Goal: Ask a question

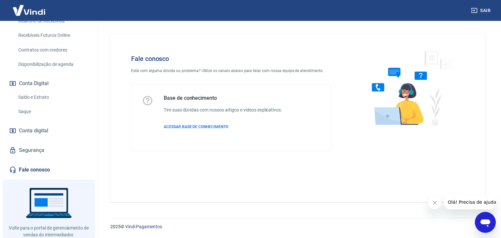
scroll to position [166, 0]
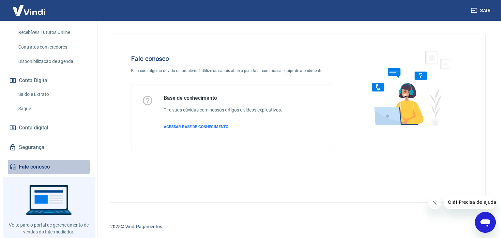
click at [49, 164] on link "Fale conosco" at bounding box center [49, 167] width 82 height 14
click at [490, 217] on icon "Abrir janela de mensagens" at bounding box center [486, 223] width 12 height 12
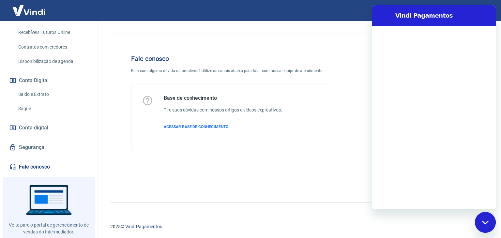
scroll to position [0, 0]
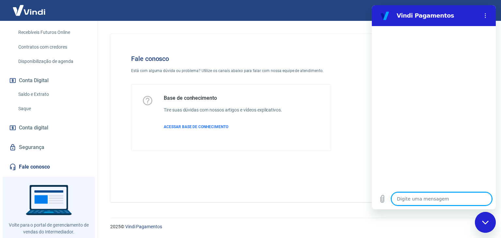
type textarea "B"
type textarea "x"
type textarea "Bo"
type textarea "x"
type textarea "Boa"
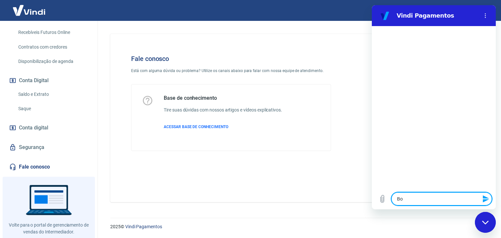
type textarea "x"
type textarea "Boa"
type textarea "x"
type textarea "Boa t"
type textarea "x"
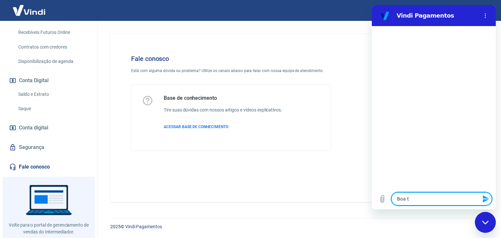
type textarea "Boa ta"
type textarea "x"
type textarea "Boa tar"
type textarea "x"
type textarea "Boa tard"
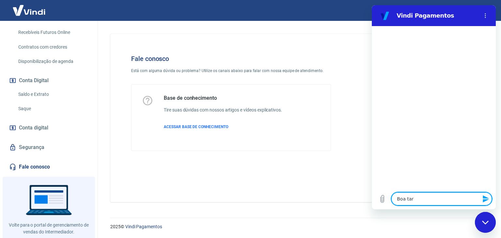
type textarea "x"
type textarea "Boa tarde"
type textarea "x"
type textarea "P"
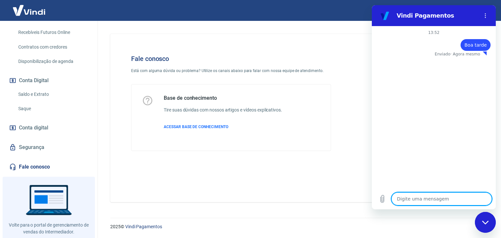
type textarea "x"
type textarea "E"
type textarea "x"
type textarea "Es"
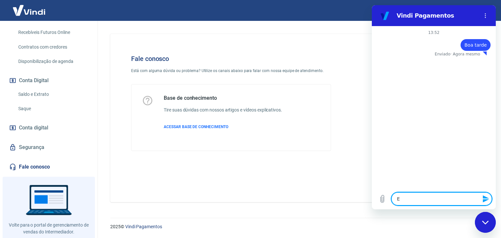
type textarea "x"
type textarea "Est"
type textarea "x"
type textarea "Esto"
type textarea "x"
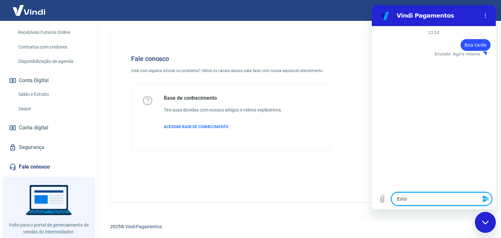
type textarea "Estou"
type textarea "x"
type textarea "Estou"
type textarea "x"
type textarea "Estou v"
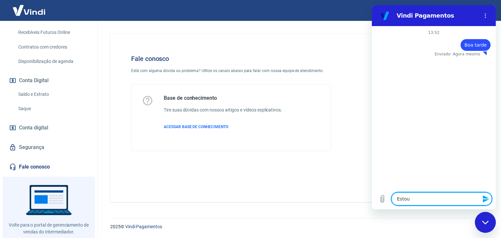
type textarea "x"
type textarea "Estou ve"
type textarea "x"
type textarea "Estou ven"
type textarea "x"
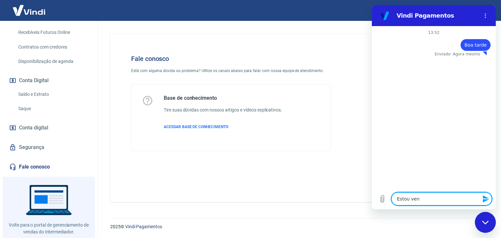
type textarea "Estou vend"
type textarea "x"
type textarea "Estou vende"
type textarea "x"
type textarea "Estou venden"
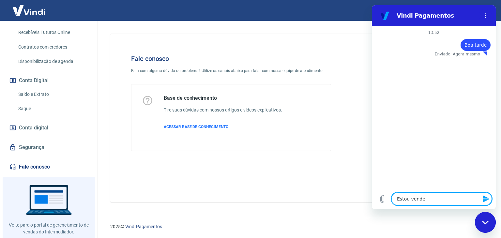
type textarea "x"
type textarea "Estou vendend"
type textarea "x"
type textarea "Estou vendendo"
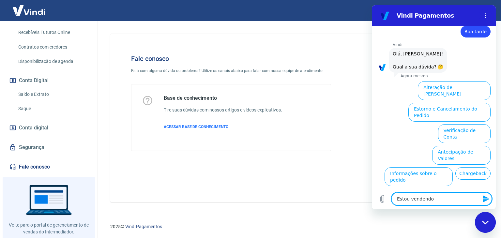
type textarea "x"
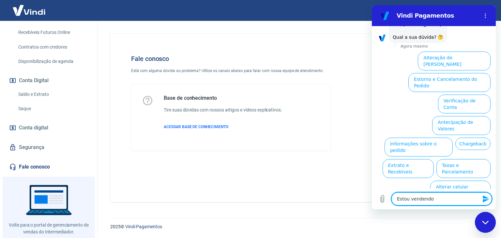
type textarea "Estou vendendo"
type textarea "x"
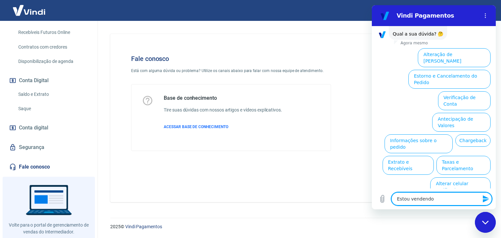
scroll to position [45, 0]
type textarea "Estou vendendo m"
type textarea "x"
type textarea "Estou vendendo me"
type textarea "x"
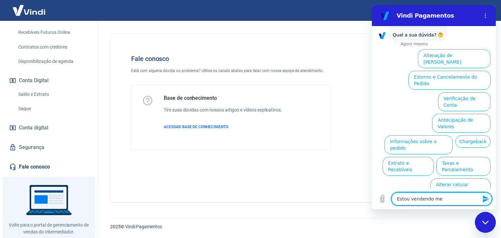
type textarea "Estou vendendo meu"
type textarea "x"
type textarea "Estou vendendo meu"
type textarea "x"
type textarea "Estou vendendo meu s"
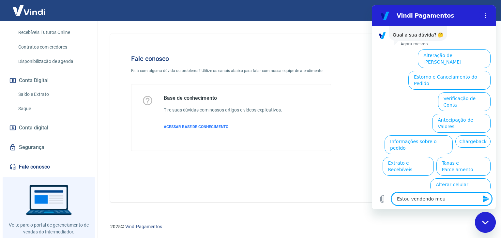
type textarea "x"
type textarea "Estou vendendo meu si"
type textarea "x"
type textarea "Estou vendendo meu sit"
type textarea "x"
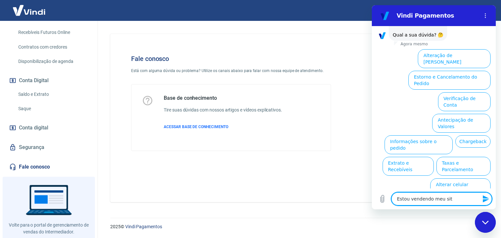
type textarea "Estou vendendo meu site"
type textarea "x"
type textarea "Estou vendendo meu site"
type textarea "x"
type textarea "Estou vendendo meu site e"
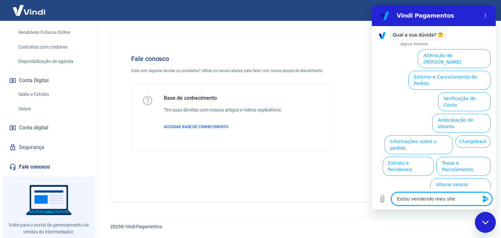
type textarea "x"
type textarea "Estou vendendo meu site e"
type textarea "x"
type textarea "Estou vendendo meu site e p"
type textarea "x"
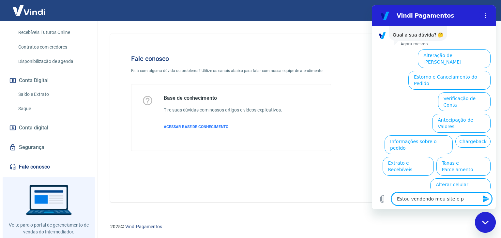
type textarea "Estou vendendo meu site e pr"
type textarea "x"
type textarea "Estou vendendo meu site e pre"
type textarea "x"
type textarea "Estou vendendo meu site e prec"
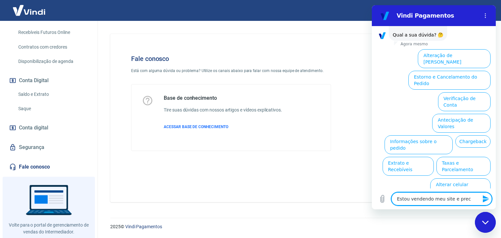
type textarea "x"
type textarea "Estou vendendo meu site e preci"
type textarea "x"
type textarea "Estou vendendo meu site e precis"
type textarea "x"
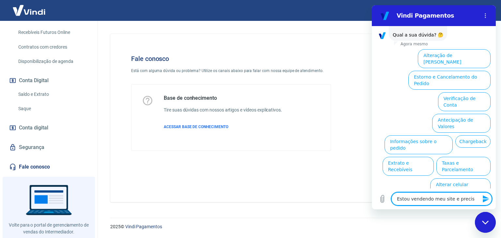
type textarea "Estou vendendo meu site e preciso"
type textarea "x"
type textarea "Estou vendendo meu site e preciso"
type textarea "x"
type textarea "Estou vendendo meu site e preciso t"
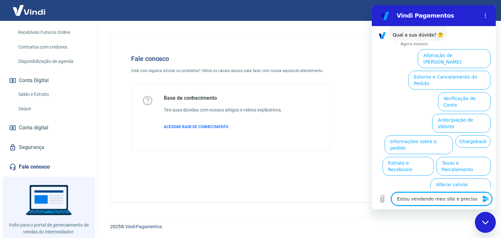
type textarea "x"
type textarea "Estou vendendo meu site e preciso tr"
type textarea "x"
type textarea "Estou vendendo meu site e preciso tro"
type textarea "x"
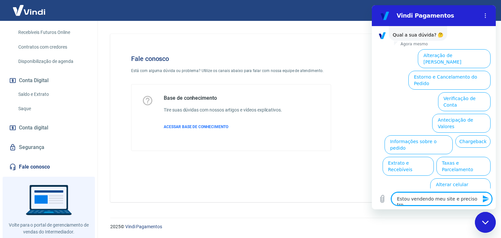
type textarea "Estou vendendo meu site e preciso troc"
type textarea "x"
type textarea "Estou vendendo meu site e preciso troca"
type textarea "x"
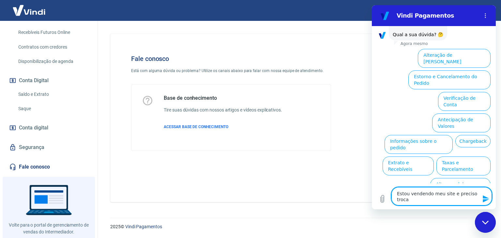
type textarea "Estou vendendo meu site e preciso trocar"
type textarea "x"
type textarea "Estou vendendo meu site e preciso trocar"
type textarea "x"
type textarea "Estou vendendo meu site e preciso trocar a"
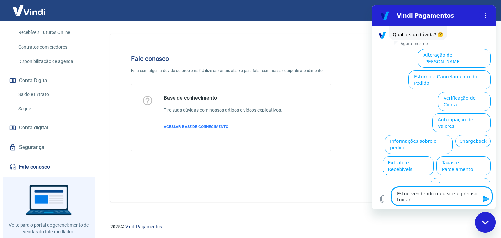
type textarea "x"
type textarea "Estou vendendo meu site e preciso trocar a"
type textarea "x"
type textarea "Estou vendendo meu site e preciso trocar a c"
type textarea "x"
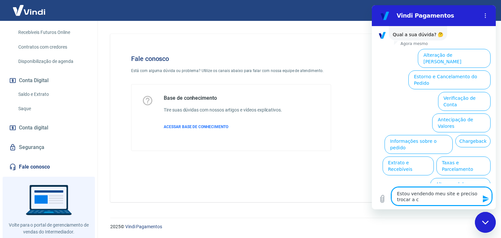
type textarea "Estou vendendo meu site e preciso trocar a co"
type textarea "x"
type textarea "Estou vendendo meu site e preciso trocar a con"
type textarea "x"
type textarea "Estou vendendo meu site e preciso trocar a cont"
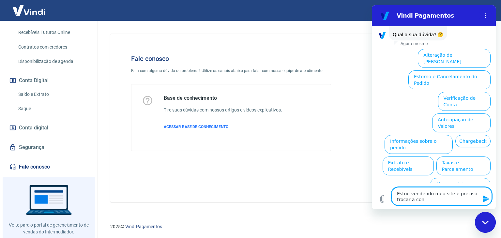
type textarea "x"
type textarea "Estou vendendo meu site e preciso trocar a conta"
type textarea "x"
type textarea "Estou vendendo meu site e preciso trocar a conta"
type textarea "x"
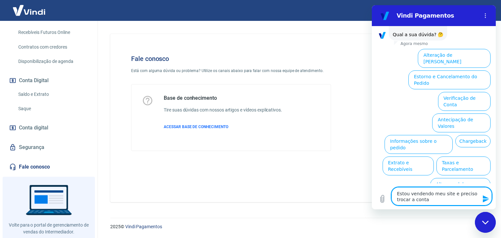
type textarea "Estou vendendo meu site e preciso trocar a conta a"
type textarea "x"
type textarea "Estou vendendo meu site e preciso trocar a conta aq"
type textarea "x"
type textarea "Estou vendendo meu site e preciso trocar a conta aqu"
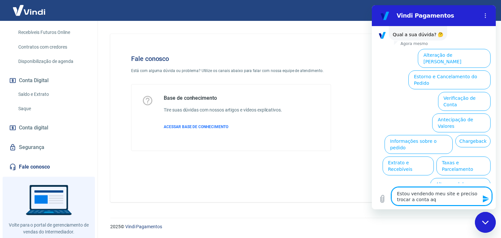
type textarea "x"
type textarea "Estou vendendo meu site e preciso trocar a conta aqui"
type textarea "x"
type textarea "Estou vendendo meu site e preciso trocar a conta aqui"
type textarea "x"
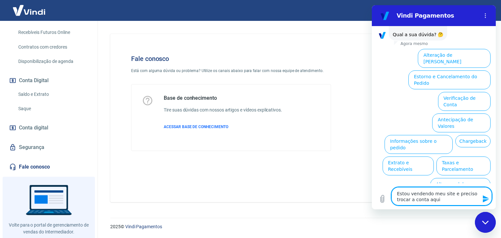
type textarea "Estou vendendo meu site e preciso trocar a conta aqui d"
type textarea "x"
type textarea "Estou vendendo meu site e preciso trocar a conta aqui da"
type textarea "x"
type textarea "Estou vendendo meu site e preciso trocar a conta aqui da"
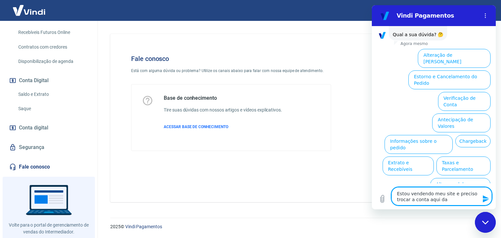
type textarea "x"
type textarea "Estou vendendo meu site e preciso trocar a conta aqui da v"
type textarea "x"
type textarea "Estou vendendo meu site e preciso trocar a conta aqui da vi"
type textarea "x"
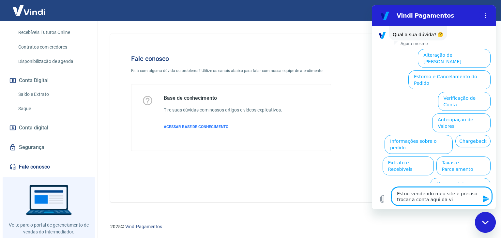
type textarea "Estou vendendo meu site e preciso trocar a conta aqui da vin"
type textarea "x"
type textarea "Estou vendendo meu site e preciso trocar a conta aqui da vind"
type textarea "x"
type textarea "Estou vendendo meu site e preciso trocar a conta aqui da vindi"
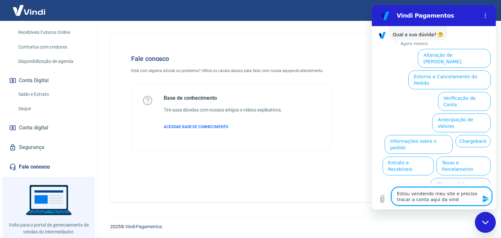
type textarea "x"
type textarea "Estou vendendo meu site e preciso trocar a conta aqui da vindi"
type textarea "x"
type textarea "Estou vendendo meu site e preciso trocar a conta aqui da vindi p"
type textarea "x"
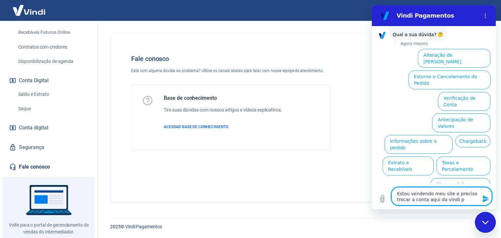
type textarea "Estou vendendo meu site e preciso trocar a conta aqui da vindi pa"
type textarea "x"
type textarea "Estou vendendo meu site e preciso trocar a conta aqui da vindi par"
type textarea "x"
type textarea "Estou vendendo meu site e preciso trocar a conta aqui da vindi para"
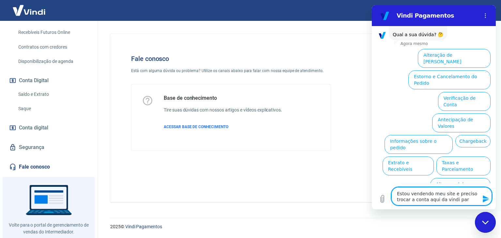
type textarea "x"
type textarea "Estou vendendo meu site e preciso trocar a conta aqui da vindi para"
type textarea "x"
type textarea "Estou vendendo meu site e preciso trocar a conta aqui da vindi para a"
type textarea "x"
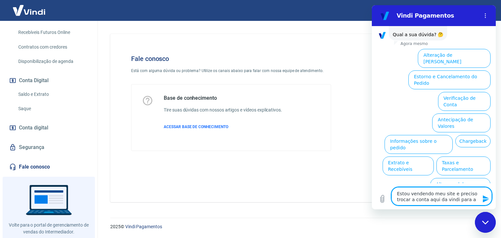
type textarea "Estou vendendo meu site e preciso trocar a conta aqui da vindi para a"
type textarea "x"
type textarea "Estou vendendo meu site e preciso trocar a conta aqui da vindi para a c"
type textarea "x"
type textarea "Estou vendendo meu site e preciso trocar a conta aqui da vindi para a co"
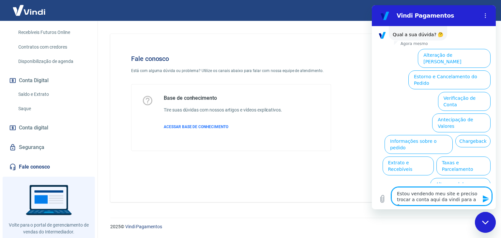
type textarea "x"
type textarea "Estou vendendo meu site e preciso trocar a conta aqui da vindi para a con"
type textarea "x"
type textarea "Estou vendendo meu site e preciso trocar a conta aqui da vindi para a cont"
type textarea "x"
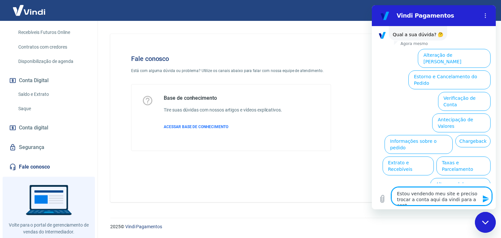
type textarea "Estou vendendo meu site e preciso trocar a conta aqui da vindi para a conta"
type textarea "x"
type textarea "Estou vendendo meu site e preciso trocar a conta aqui da vindi para a conta"
type textarea "x"
type textarea "Estou vendendo meu site e preciso trocar a conta aqui da vindi para a conta d"
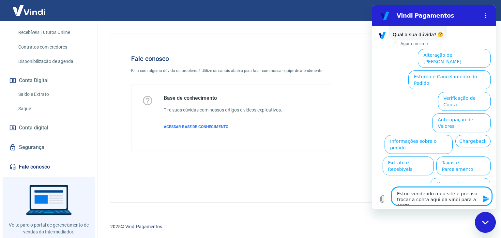
type textarea "x"
type textarea "Estou vendendo meu site e preciso trocar a conta aqui da vindi para a conta da"
type textarea "x"
type textarea "Estou vendendo meu site e preciso trocar a conta aqui da vindi para a conta da"
type textarea "x"
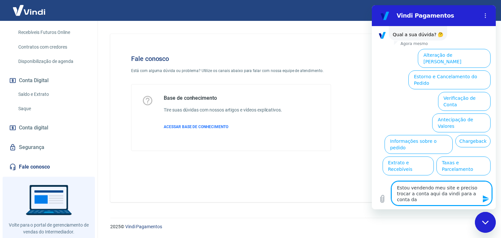
type textarea "Estou vendendo meu site e preciso trocar a conta aqui da vindi para a conta da c"
type textarea "x"
type textarea "Estou vendendo meu site e preciso trocar a conta aqui da vindi para a conta da …"
type textarea "x"
type textarea "Estou vendendo meu site e preciso trocar a conta aqui da vindi para a conta da …"
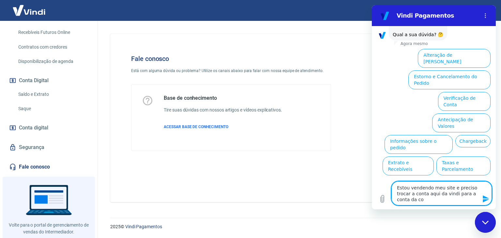
type textarea "x"
type textarea "Estou vendendo meu site e preciso trocar a conta aqui da vindi para a conta da …"
type textarea "x"
type textarea "Estou vendendo meu site e preciso trocar a conta aqui da vindi para a conta da …"
type textarea "x"
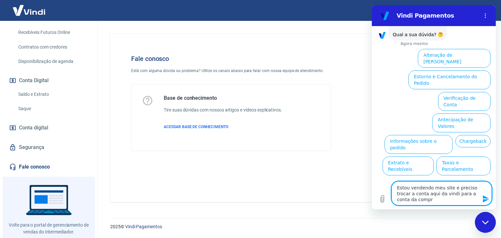
type textarea "Estou vendendo meu site e preciso trocar a conta aqui da vindi para a conta da …"
type textarea "x"
type textarea "Estou vendendo meu site e preciso trocar a conta aqui da vindi para a conta da …"
type textarea "x"
type textarea "Estou vendendo meu site e preciso trocar a conta aqui da vindi para a conta da …"
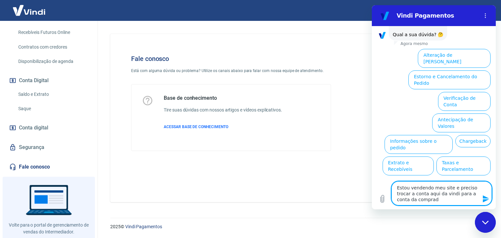
type textarea "x"
type textarea "Estou vendendo meu site e preciso trocar a conta aqui da vindi para a conta da …"
type textarea "x"
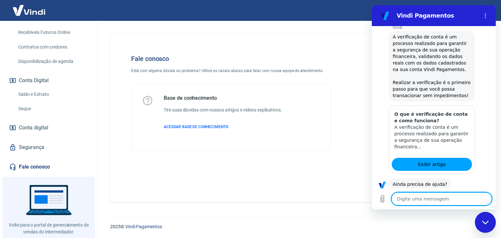
scroll to position [123, 0]
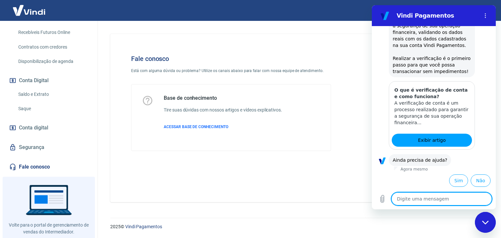
click at [437, 198] on textarea at bounding box center [441, 198] width 100 height 13
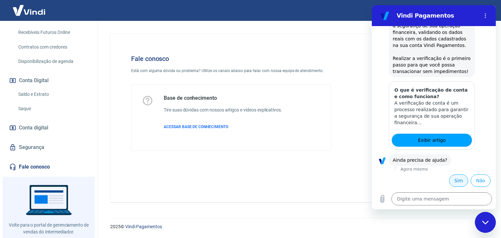
click at [456, 176] on button "Sim" at bounding box center [458, 181] width 19 height 12
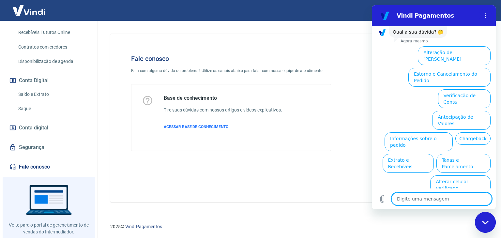
scroll to position [299, 0]
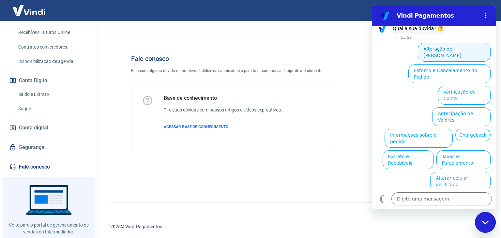
click at [478, 62] on button "Alteração de Dados Cadastrais" at bounding box center [454, 52] width 73 height 19
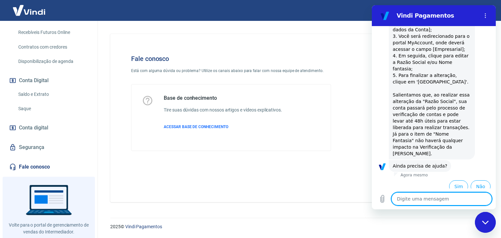
scroll to position [393, 0]
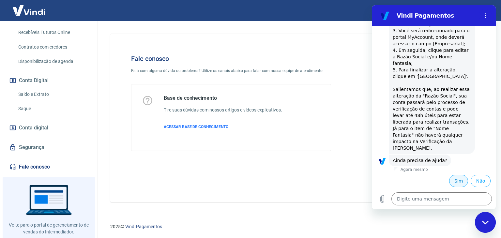
click at [449, 180] on button "Sim" at bounding box center [458, 181] width 19 height 12
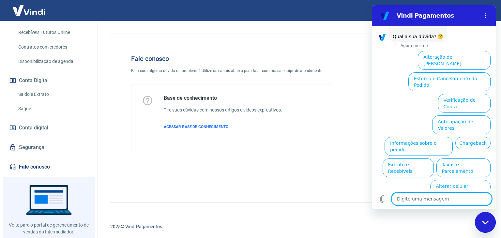
scroll to position [569, 0]
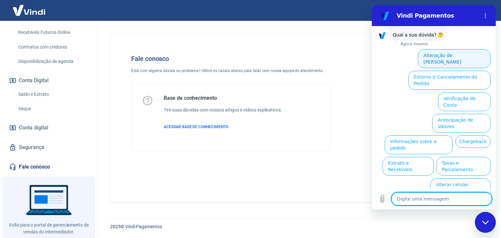
click at [468, 61] on button "Alteração de Dados Cadastrais" at bounding box center [454, 58] width 73 height 19
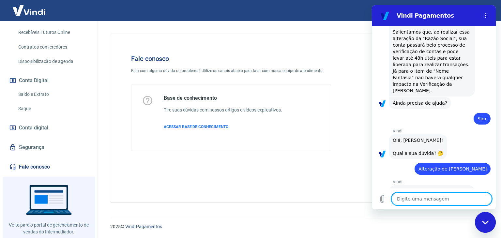
click at [426, 198] on textarea at bounding box center [441, 198] width 100 height 13
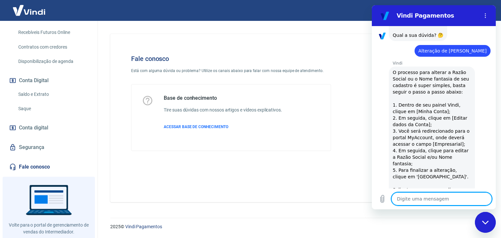
scroll to position [756, 0]
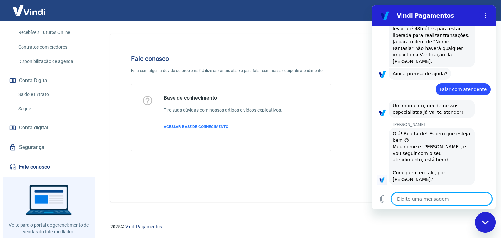
click at [472, 198] on textarea at bounding box center [441, 198] width 100 height 13
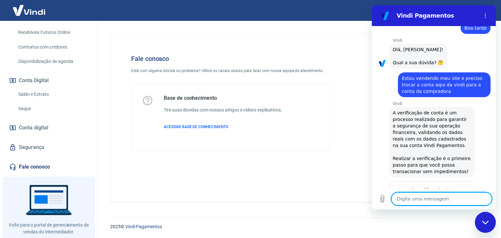
drag, startPoint x: 493, startPoint y: 178, endPoint x: 869, endPoint y: 62, distance: 393.3
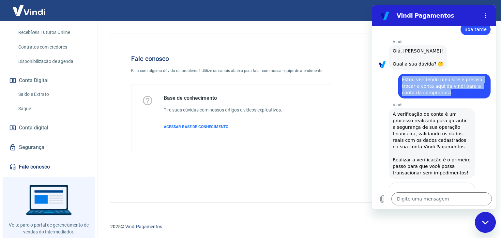
drag, startPoint x: 401, startPoint y: 86, endPoint x: 451, endPoint y: 101, distance: 52.1
click at [451, 99] on div "diz: Estou vendendo meu site e preciso trocar a conta aqui da vindi para a cont…" at bounding box center [444, 86] width 93 height 25
copy span "Estou vendendo meu site e preciso trocar a conta aqui da vindi para a conta da …"
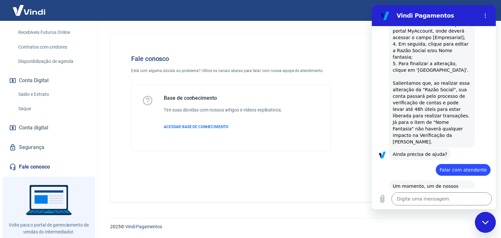
scroll to position [756, 0]
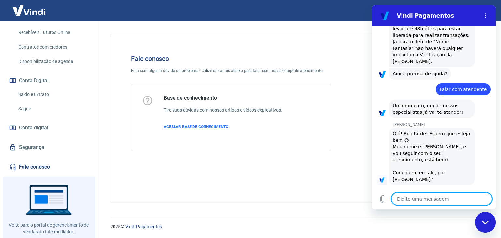
click at [452, 200] on textarea at bounding box center [441, 198] width 100 height 13
paste textarea "Estou vendendo meu site e preciso trocar a conta aqui da vindi para a conta da …"
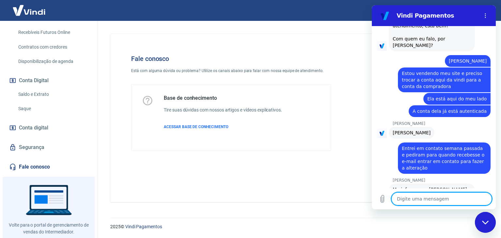
scroll to position [891, 0]
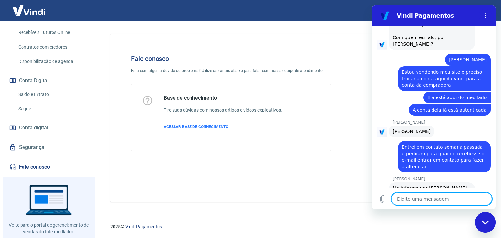
click at [452, 200] on textarea at bounding box center [441, 198] width 100 height 13
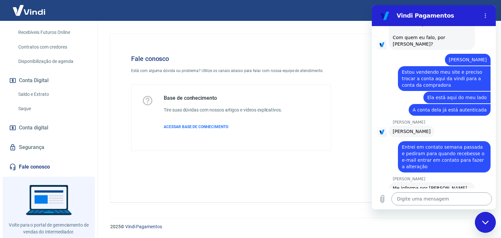
click at [435, 198] on textarea at bounding box center [441, 198] width 100 height 13
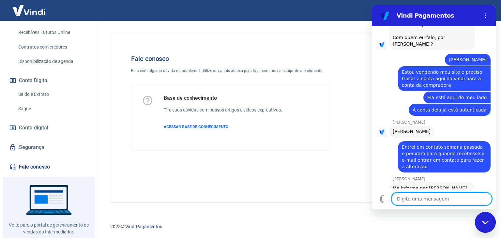
click at [435, 198] on textarea at bounding box center [441, 198] width 100 height 13
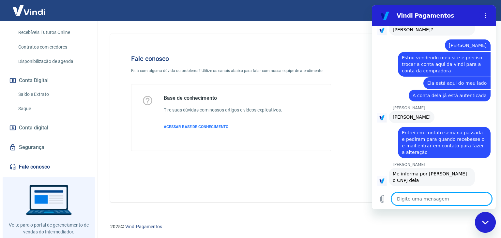
scroll to position [907, 0]
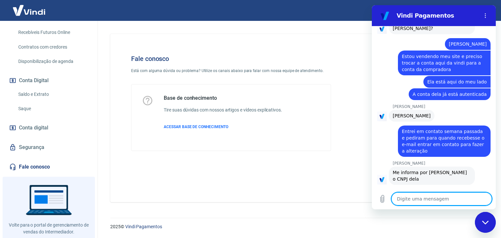
click at [410, 200] on textarea at bounding box center [441, 198] width 100 height 13
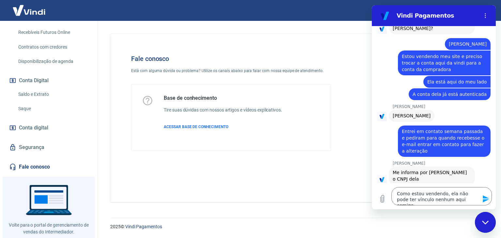
click at [482, 218] on div "Fechar janela de mensagens" at bounding box center [486, 223] width 20 height 20
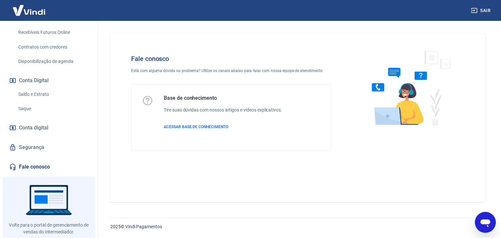
click at [478, 217] on div "Abrir janela de mensagens" at bounding box center [486, 223] width 20 height 20
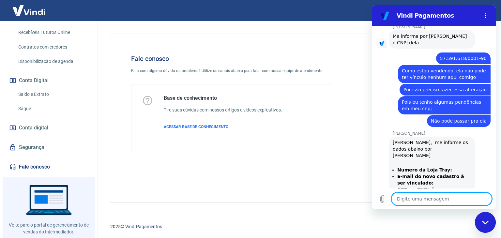
scroll to position [1044, 0]
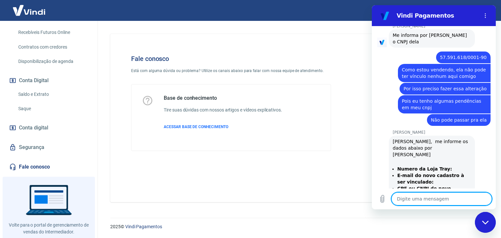
click at [426, 195] on textarea at bounding box center [441, 198] width 100 height 13
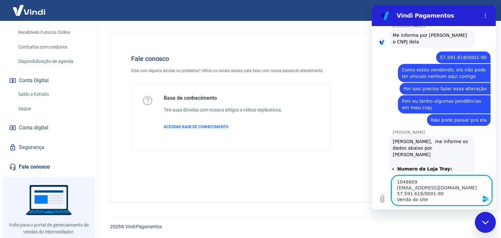
scroll to position [1061, 0]
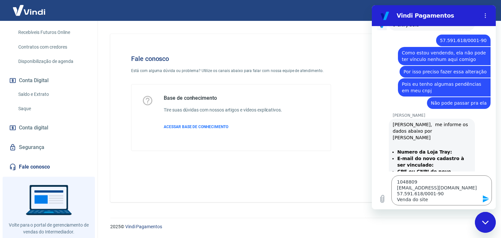
click at [483, 222] on icon "Fechar janela de mensagens" at bounding box center [485, 223] width 7 height 4
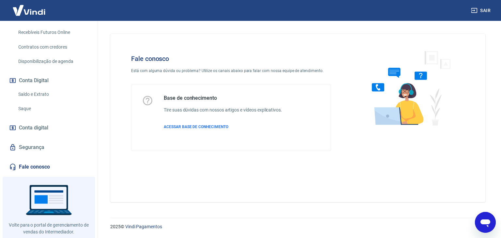
click at [483, 222] on icon "Abrir janela de mensagens" at bounding box center [486, 224] width 10 height 8
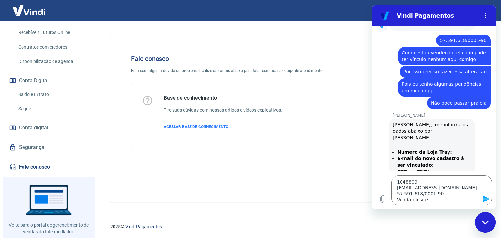
click at [485, 199] on icon "Enviar mensagem" at bounding box center [486, 199] width 8 height 8
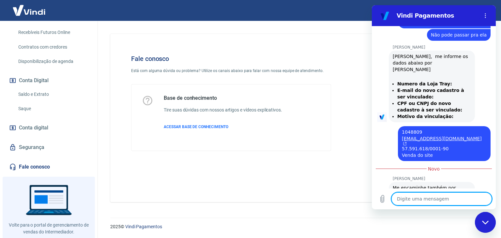
scroll to position [1152, 0]
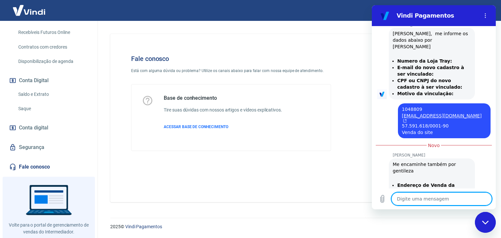
click at [429, 194] on textarea at bounding box center [441, 198] width 100 height 13
paste textarea "https://www.vezzosport.com.br/"
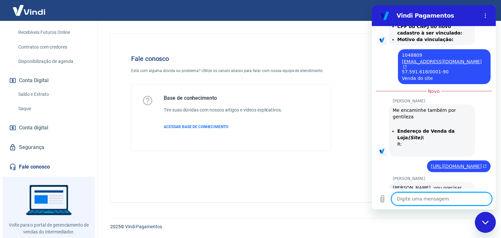
scroll to position [1221, 0]
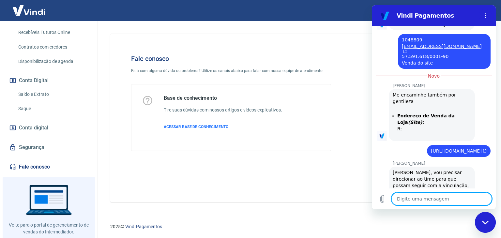
click at [411, 196] on textarea at bounding box center [441, 198] width 100 height 13
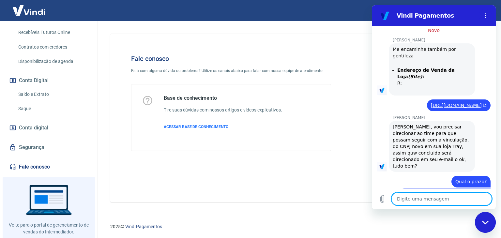
scroll to position [1268, 0]
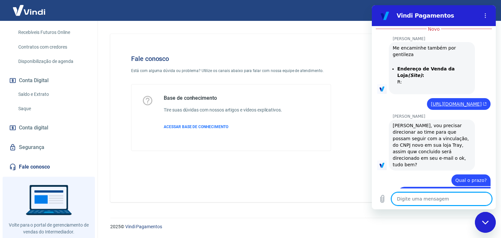
click at [411, 196] on textarea at bounding box center [441, 198] width 100 height 13
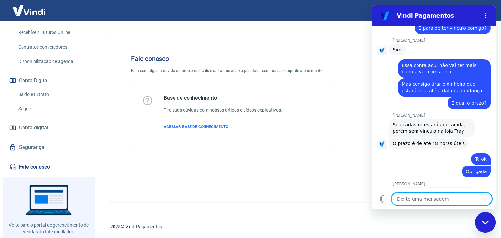
scroll to position [1566, 0]
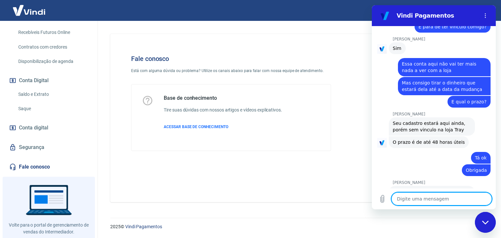
click at [438, 201] on textarea at bounding box center [441, 198] width 100 height 13
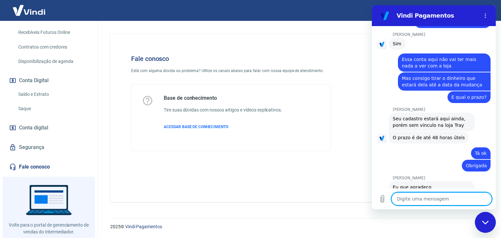
scroll to position [1583, 0]
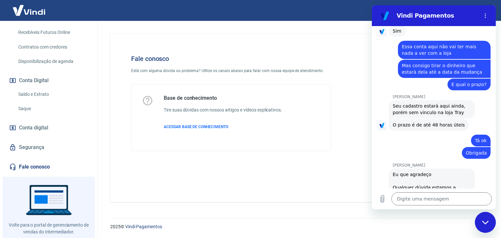
click at [437, 146] on div "diz: Obrigada" at bounding box center [431, 152] width 119 height 12
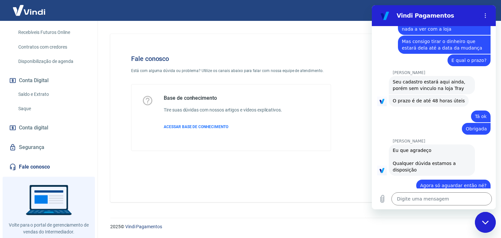
scroll to position [1615, 0]
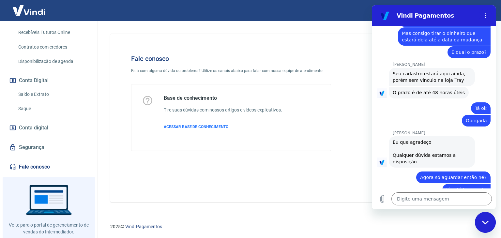
click at [488, 221] on icon "Fechar janela de mensagens" at bounding box center [485, 223] width 7 height 4
